Goal: Information Seeking & Learning: Learn about a topic

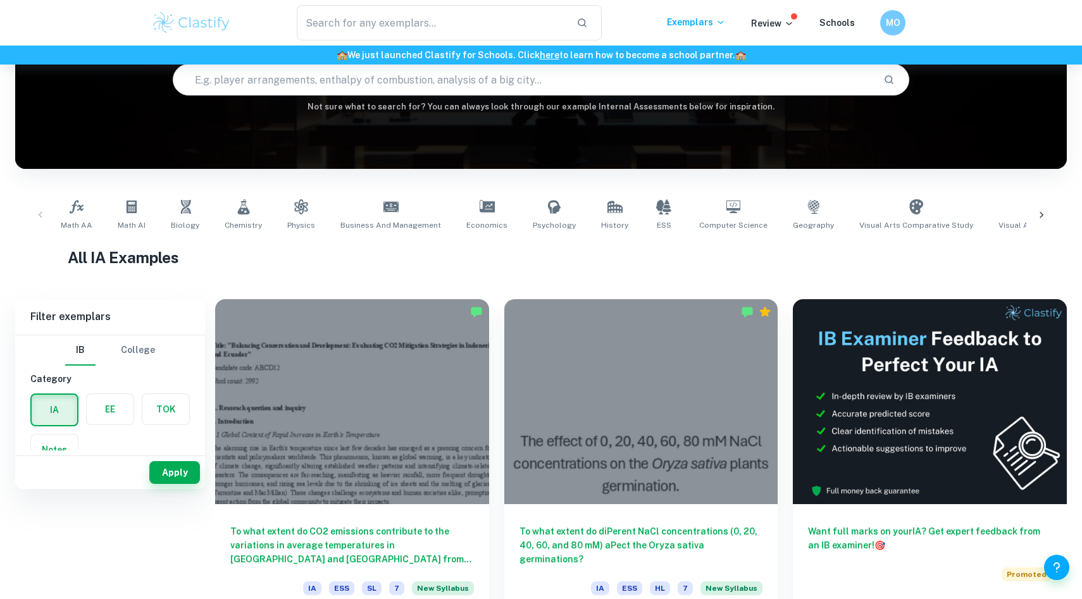
scroll to position [183, 0]
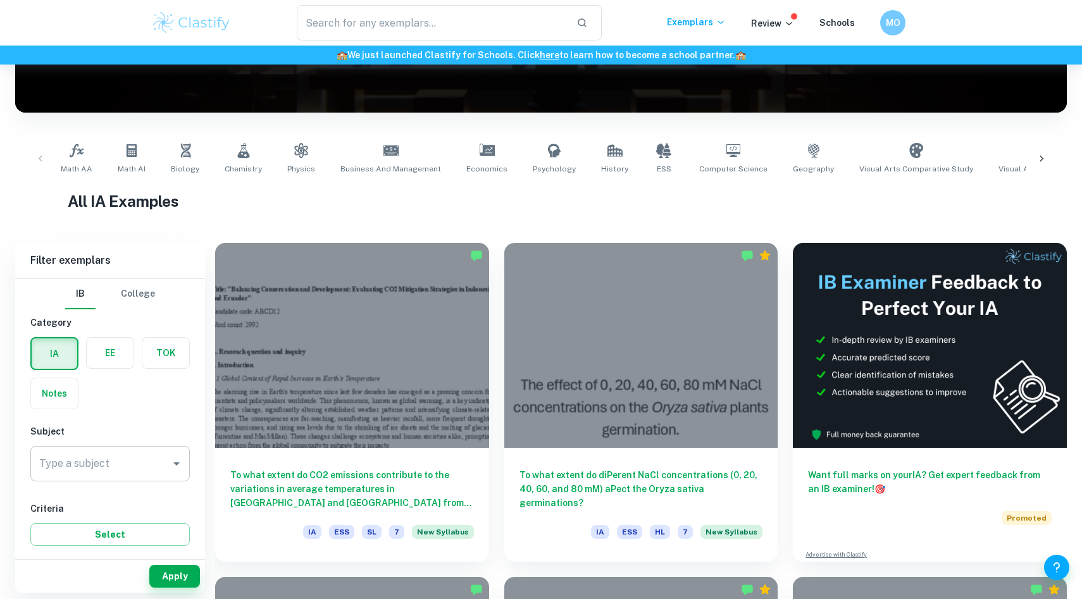
click at [114, 457] on input "Type a subject" at bounding box center [100, 464] width 129 height 24
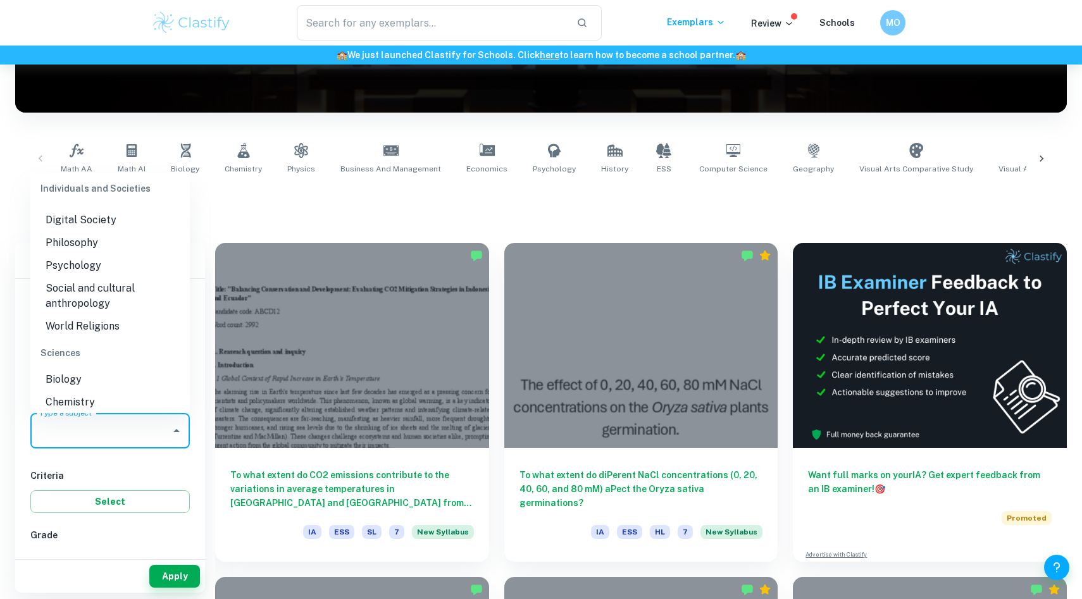
scroll to position [1433, 0]
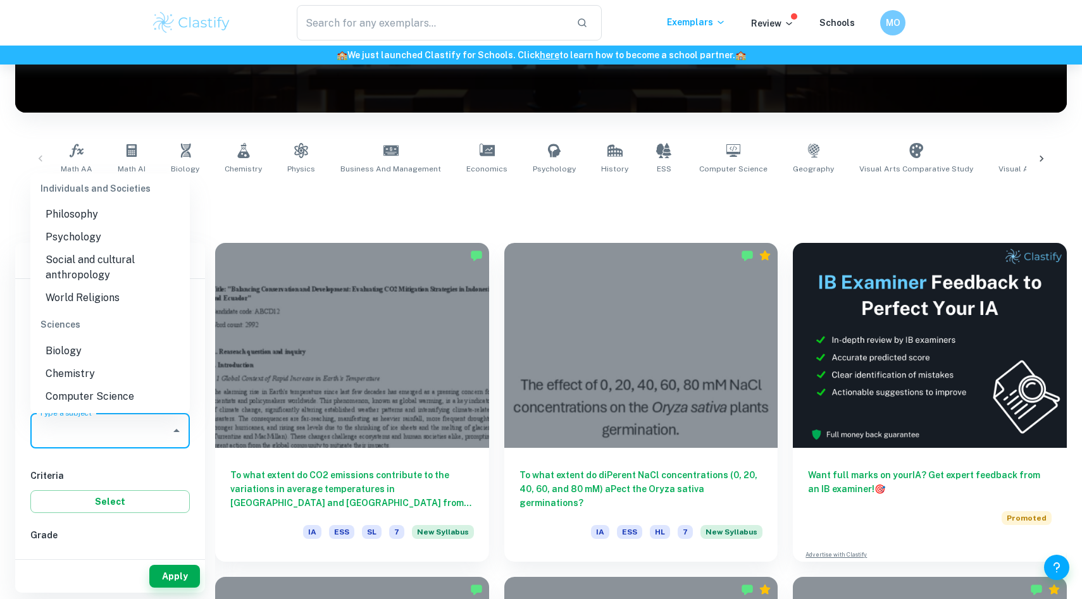
click at [97, 362] on li "Chemistry" at bounding box center [109, 373] width 159 height 23
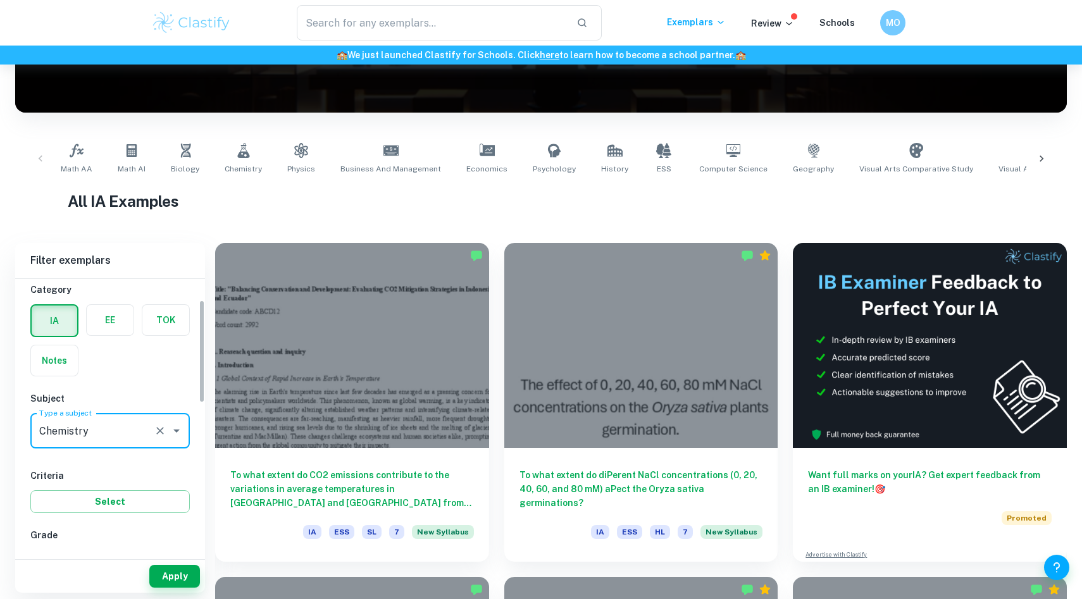
scroll to position [139, 0]
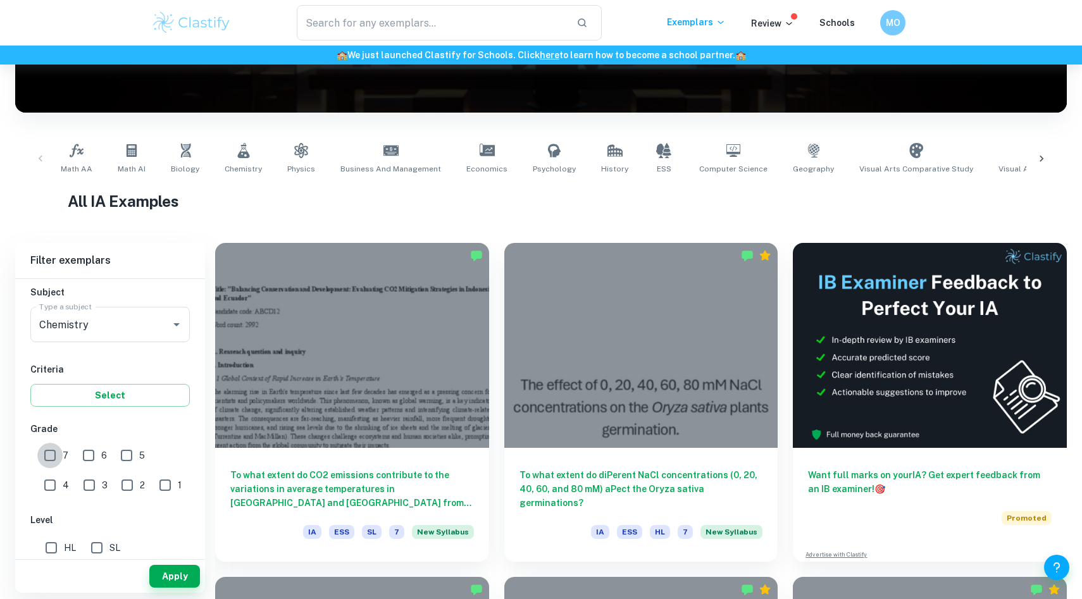
click at [55, 457] on input "7" at bounding box center [49, 455] width 25 height 25
checkbox input "true"
click at [183, 574] on button "Apply" at bounding box center [174, 576] width 51 height 23
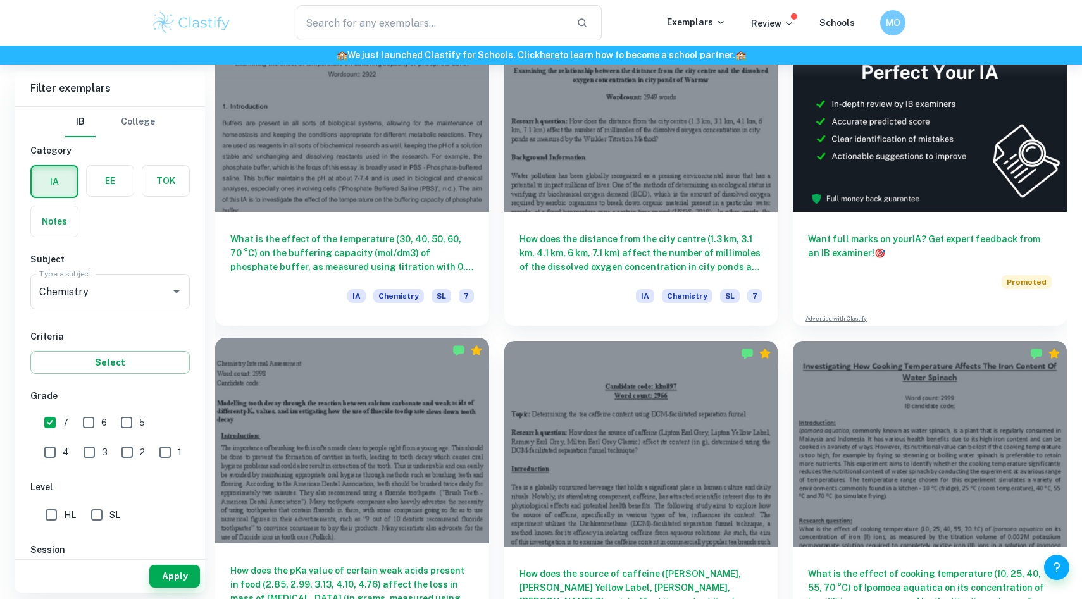
scroll to position [446, 0]
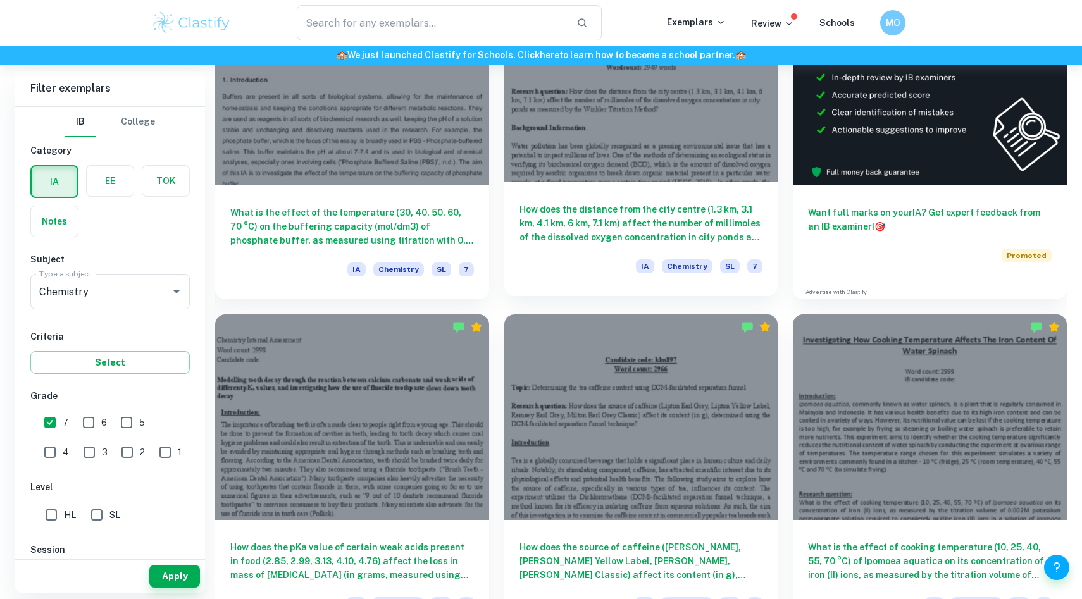
click at [566, 232] on h6 "How does the distance from the city centre (1.3 km, 3.1 km, 4.1 km, 6 km, 7.1 k…" at bounding box center [641, 223] width 244 height 42
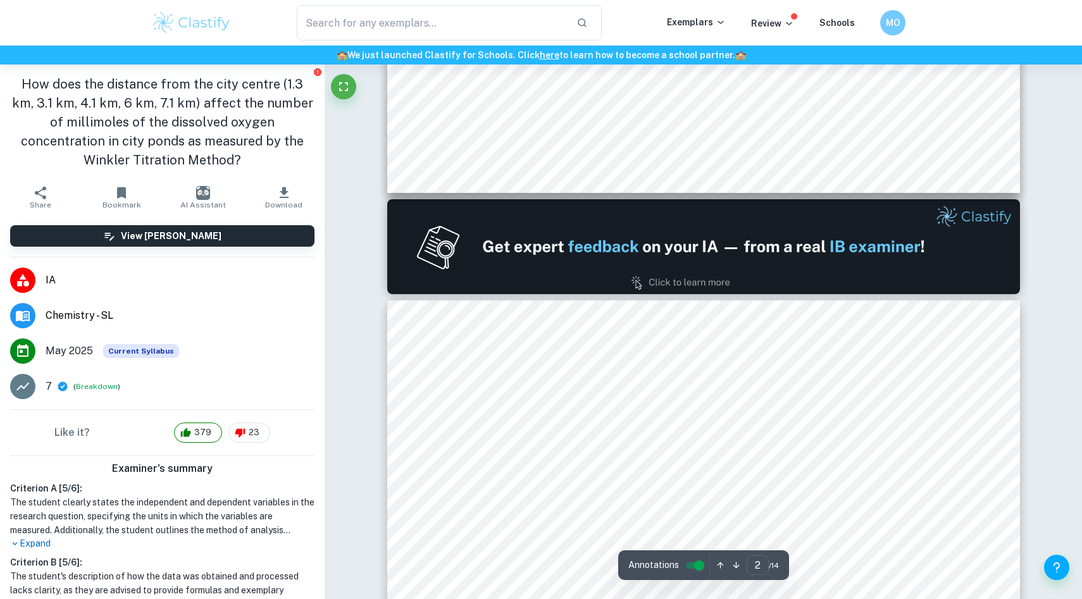
type input "1"
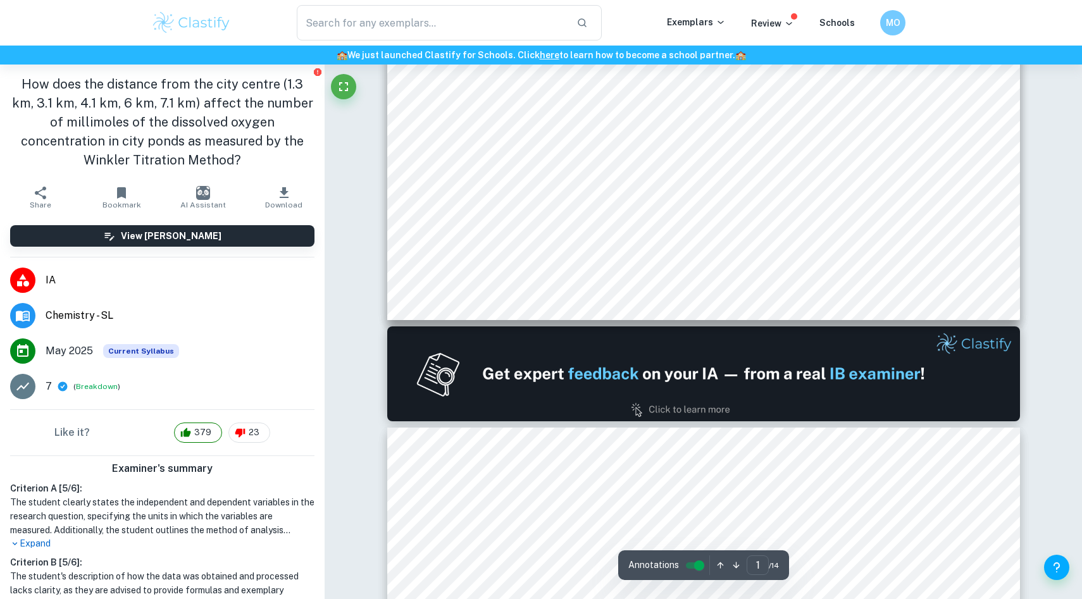
scroll to position [53, 0]
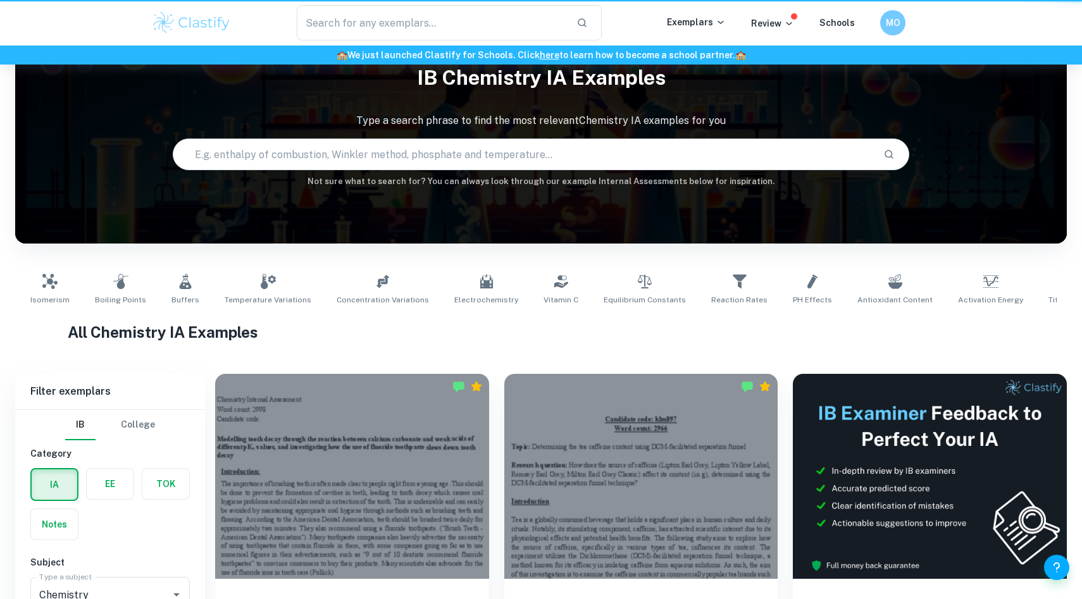
scroll to position [446, 0]
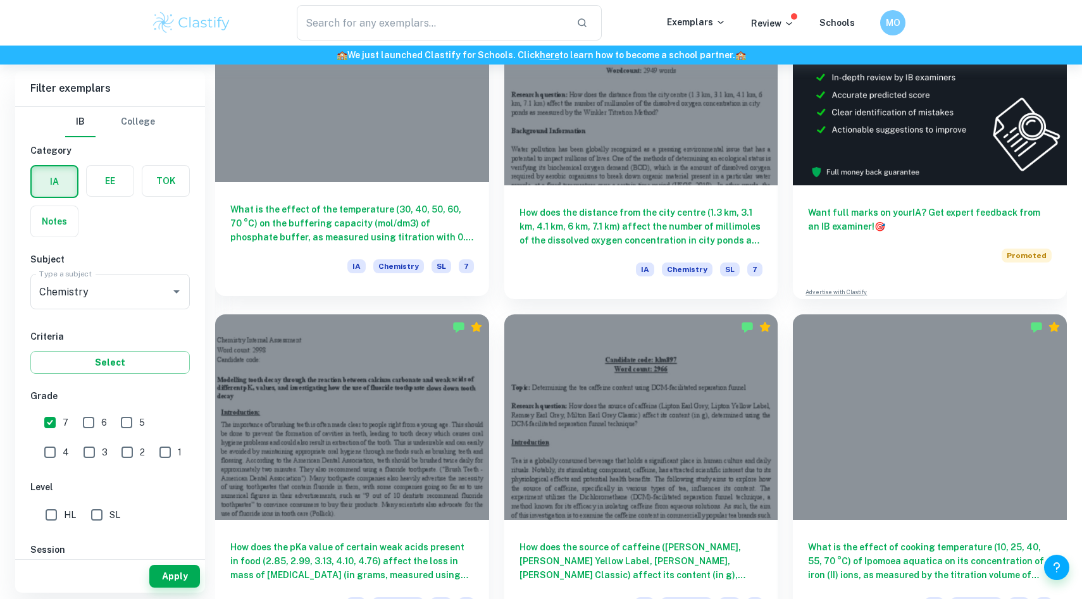
click at [321, 202] on div "What is the effect of the temperature (30, 40, 50, 60, 70 °C) on the buffering …" at bounding box center [352, 239] width 274 height 114
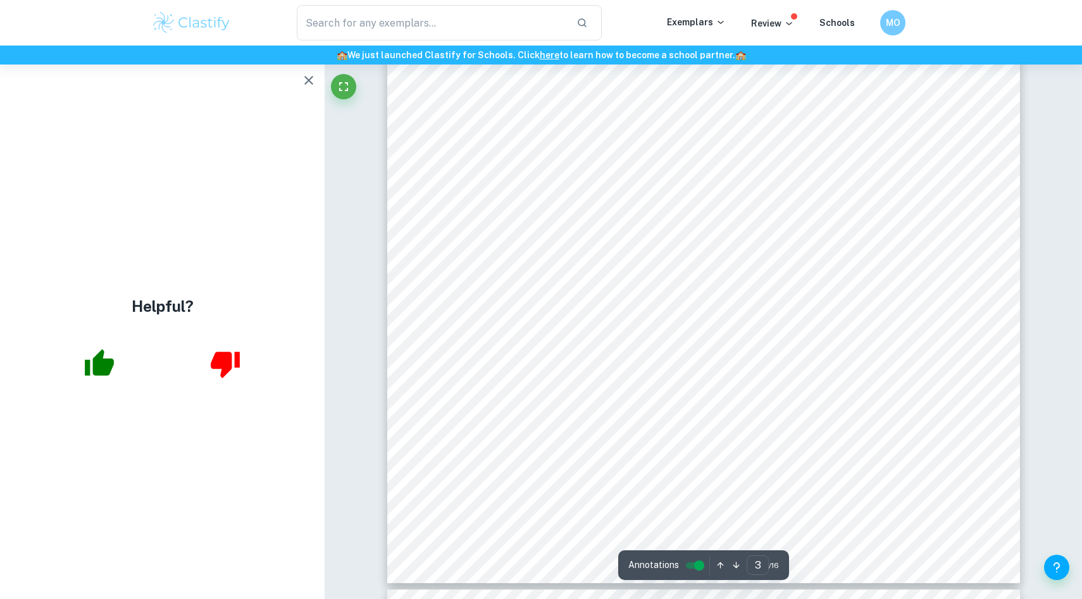
scroll to position [2257, 0]
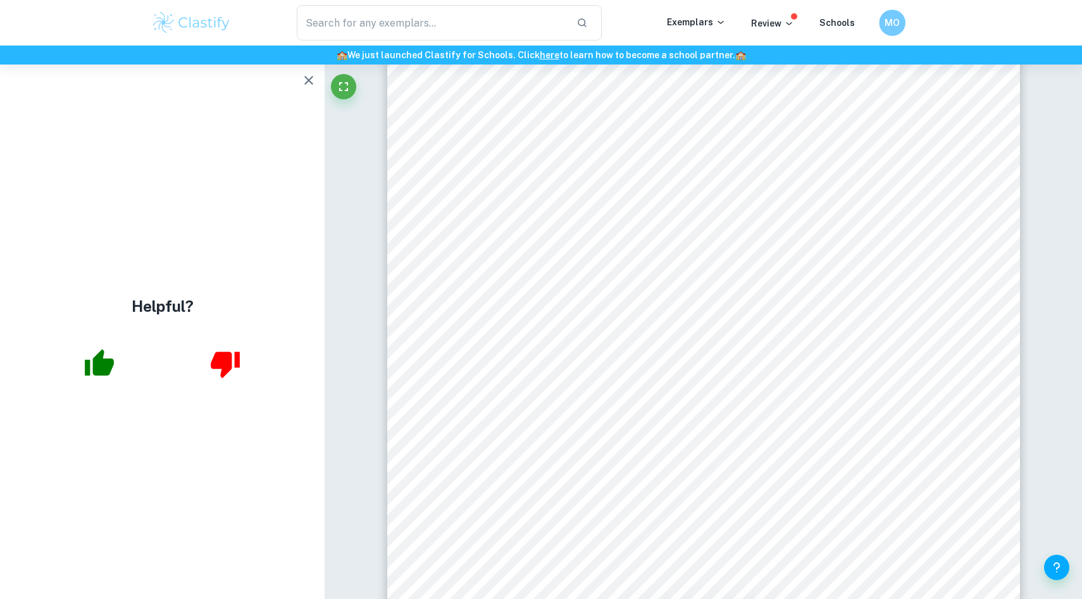
click at [894, 22] on h6 "MO" at bounding box center [891, 23] width 15 height 15
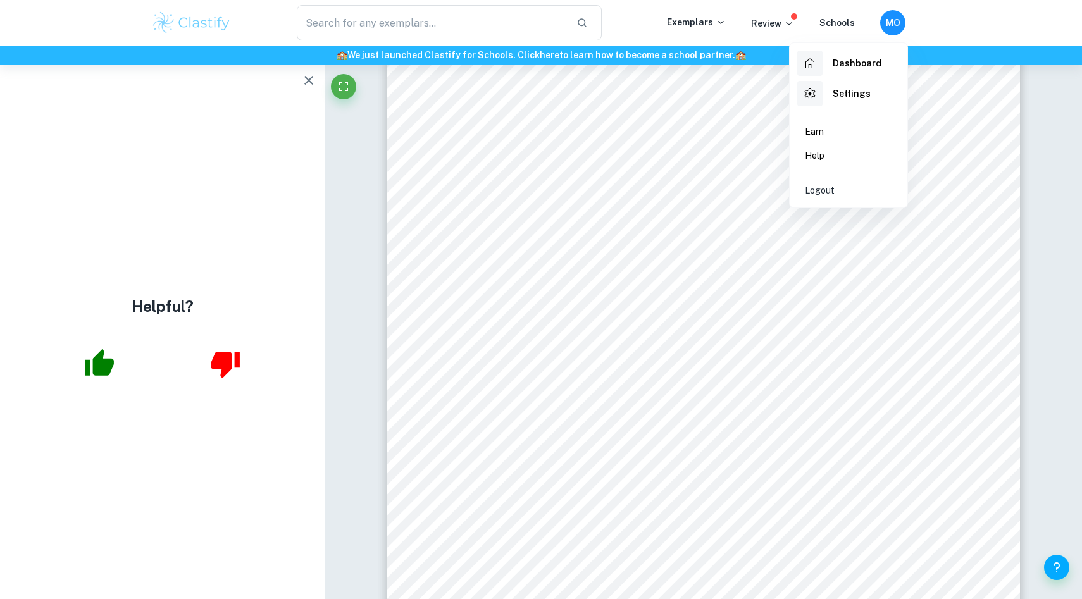
click at [889, 31] on div at bounding box center [541, 299] width 1082 height 599
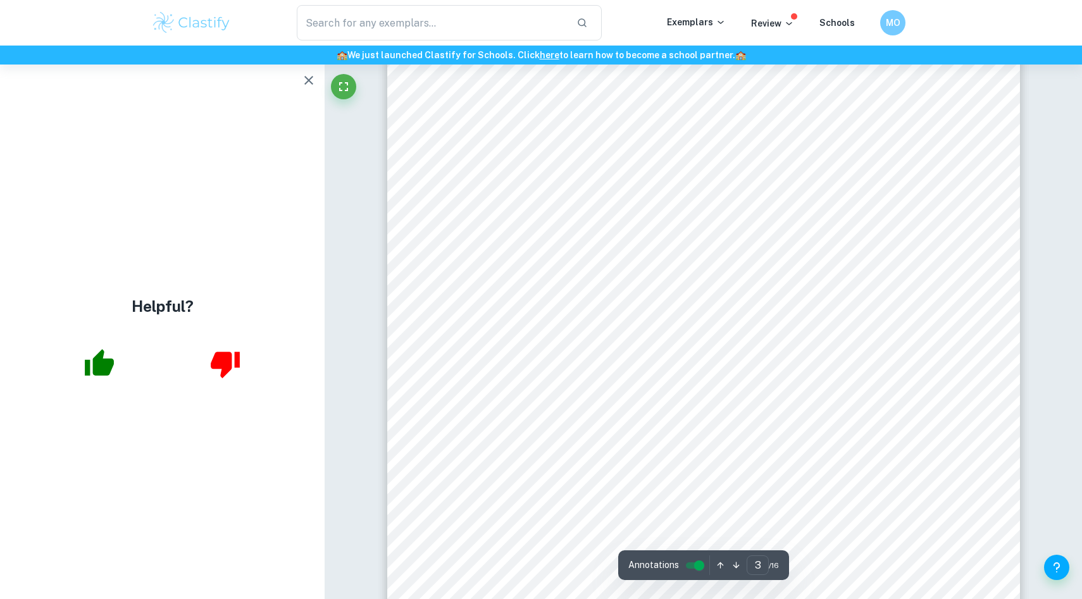
click at [626, 146] on span "change and the volume of buffer in litres (<Buffer capacity=, n.d.)." at bounding box center [629, 151] width 333 height 12
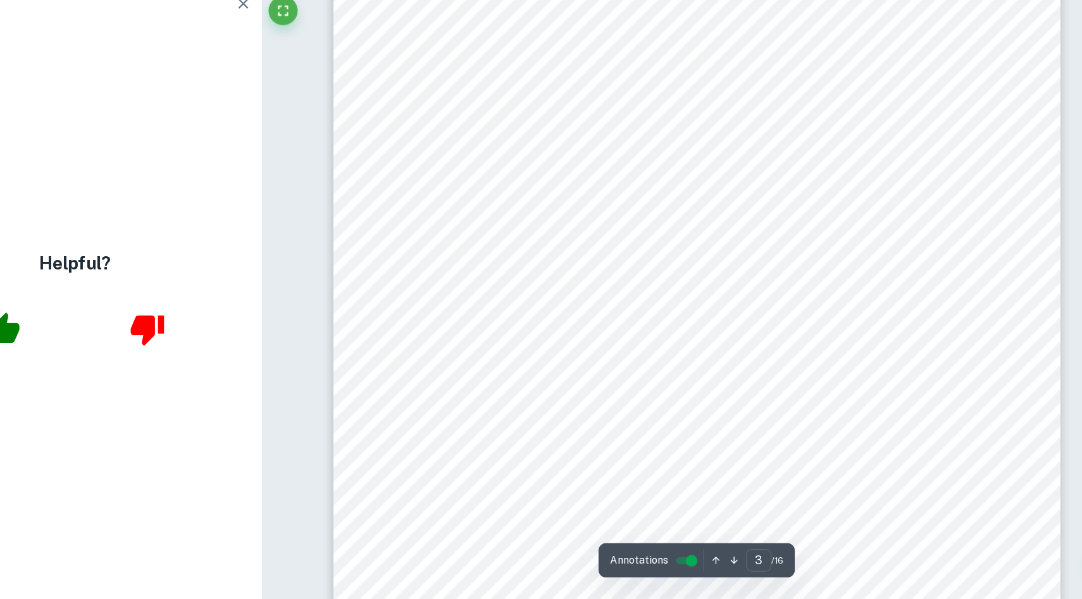
scroll to position [2225, 0]
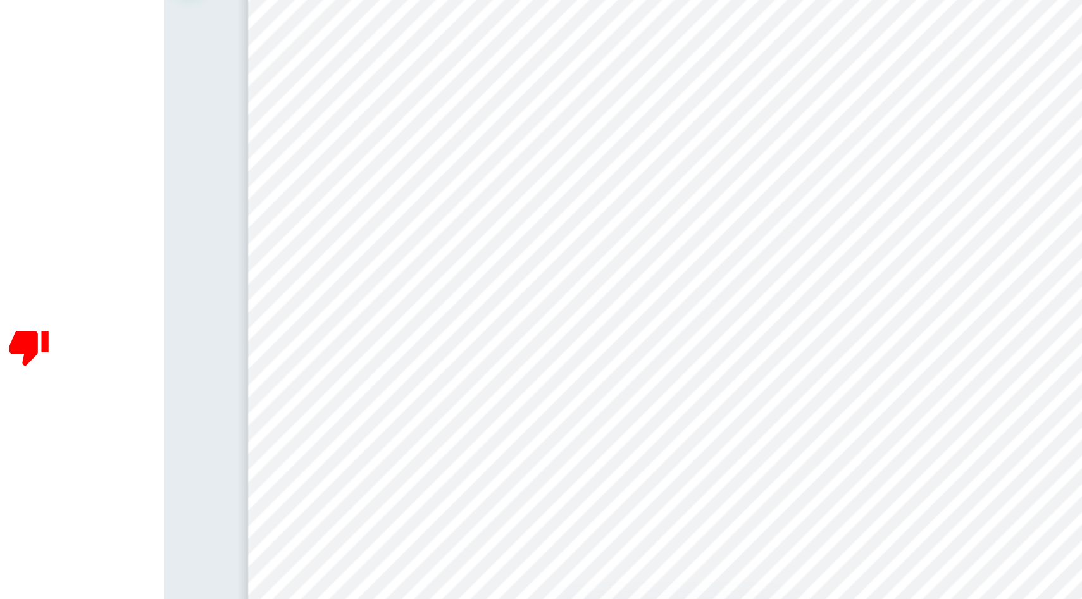
click at [827, 294] on div "3 Figure 1. [PERSON_NAME]-Hasselbalch9s equation used to calculate the pH of a …" at bounding box center [703, 201] width 633 height 894
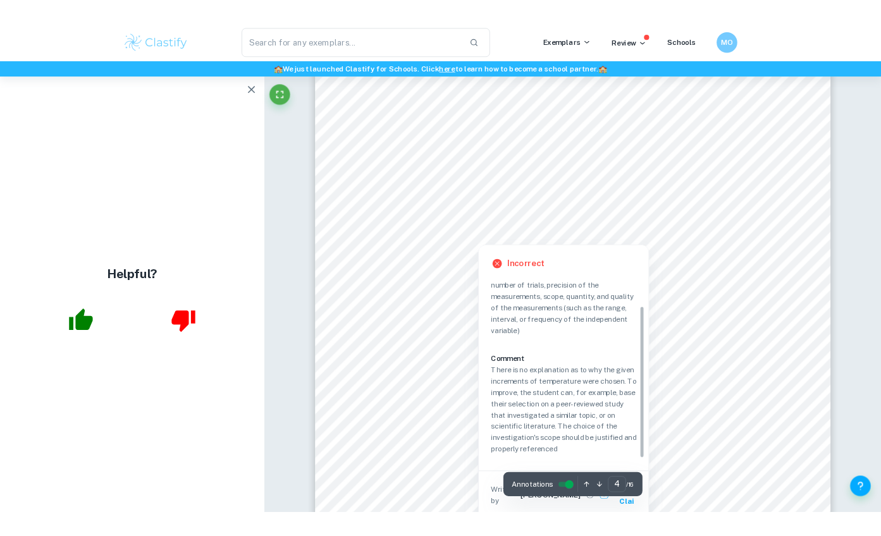
scroll to position [2841, 0]
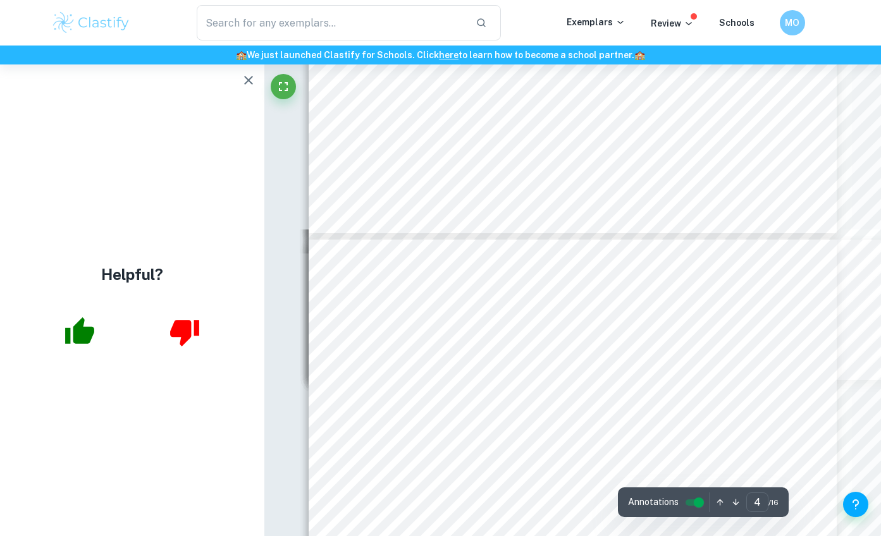
type input "5"
